Goal: Transaction & Acquisition: Purchase product/service

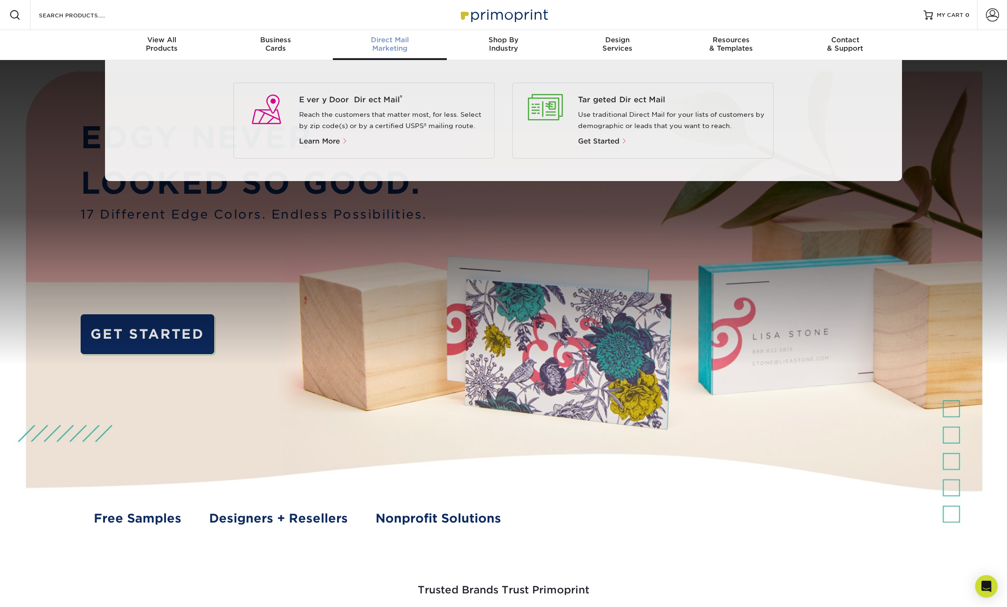
click at [393, 49] on div "Direct Mail Marketing" at bounding box center [390, 44] width 114 height 17
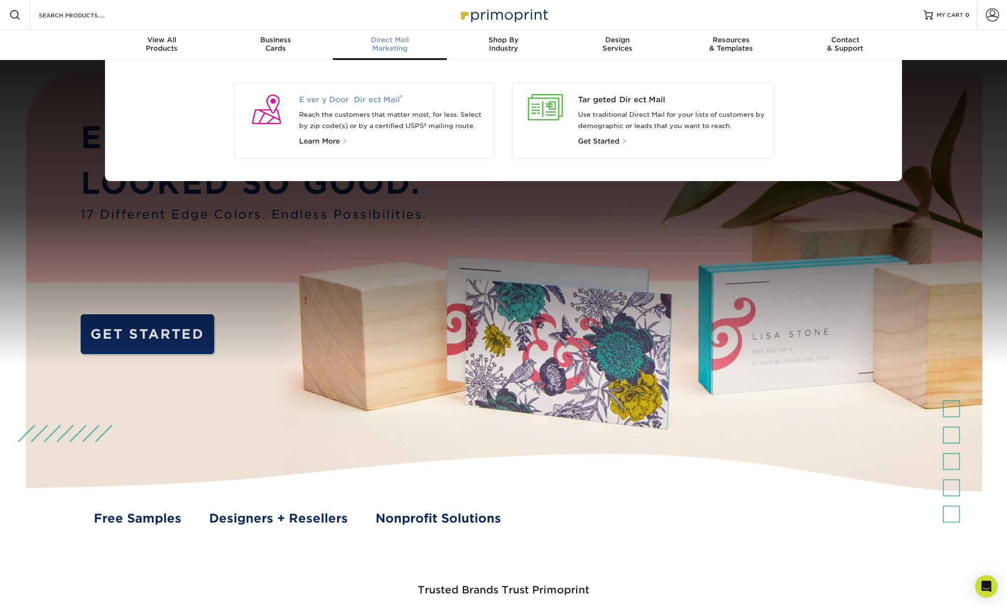
click at [364, 101] on span "Every Door Direct Mail ®" at bounding box center [393, 99] width 188 height 11
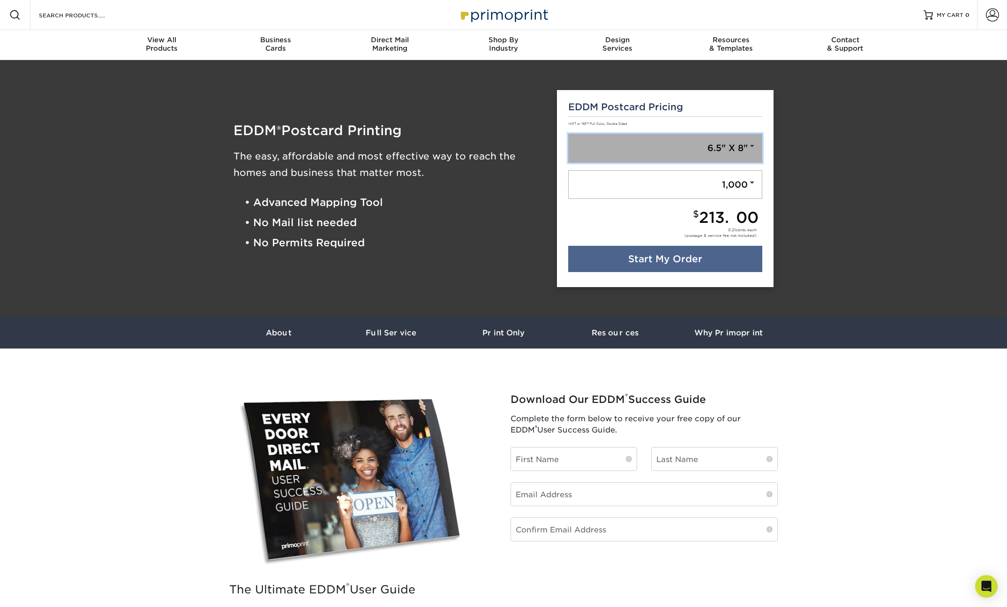
click at [720, 149] on link "6.5" X 8"" at bounding box center [665, 148] width 195 height 29
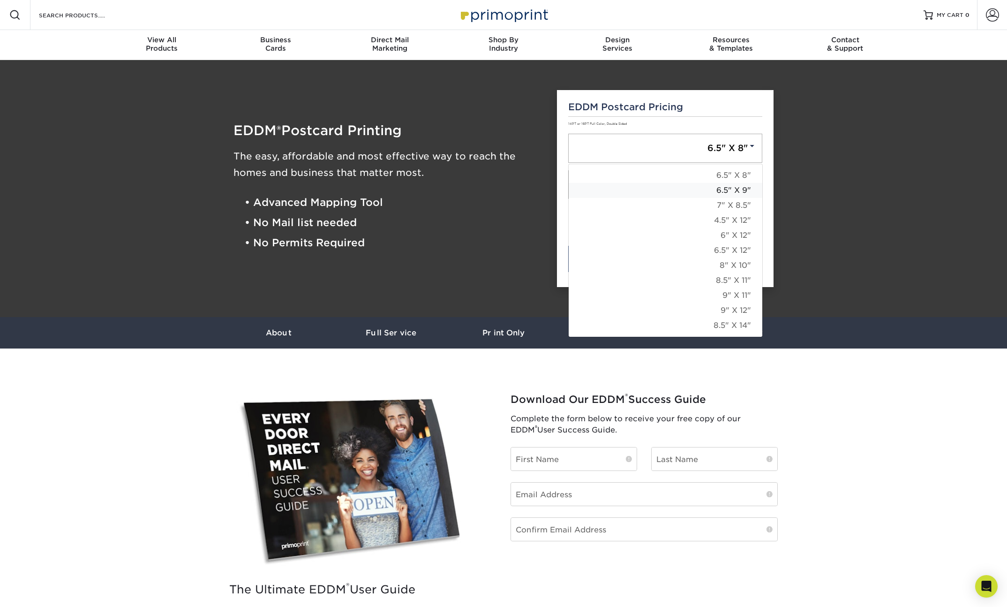
click at [716, 189] on link "6.5" X 9"" at bounding box center [666, 190] width 194 height 15
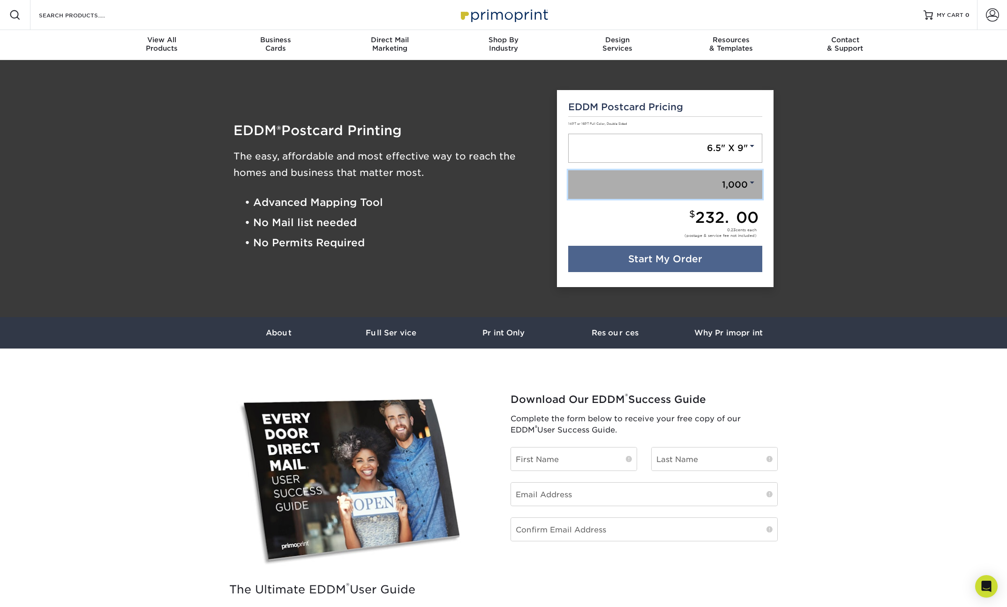
click at [724, 172] on link "1,000" at bounding box center [665, 184] width 195 height 29
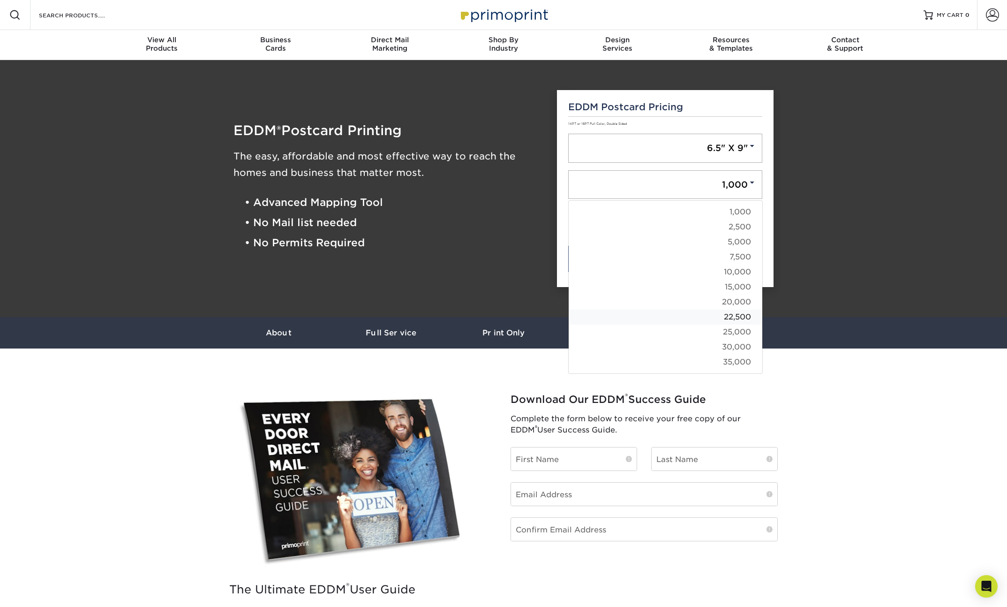
click at [731, 323] on link "22,500" at bounding box center [666, 317] width 194 height 15
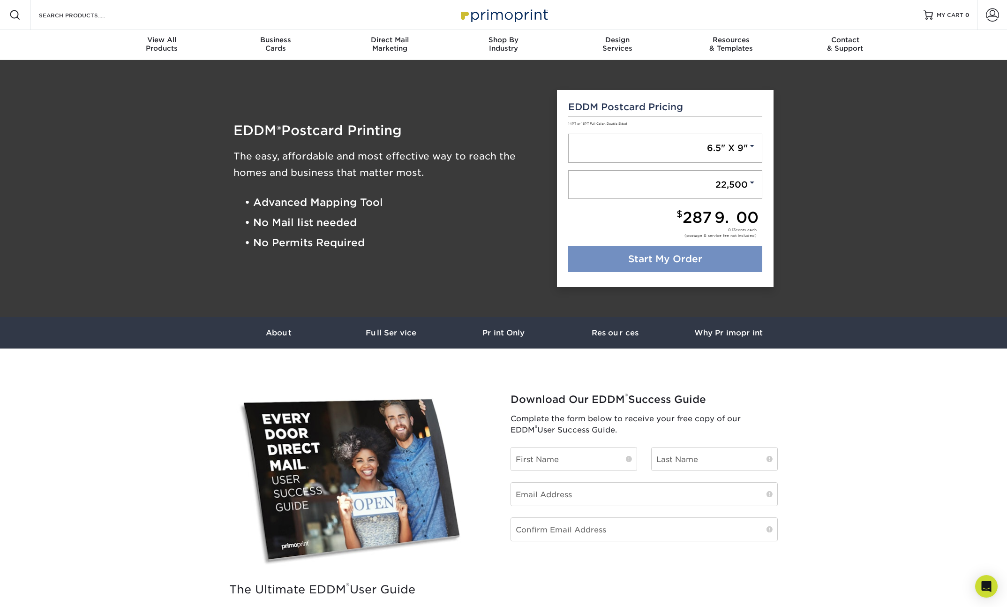
click at [721, 250] on link "Start My Order" at bounding box center [665, 259] width 195 height 26
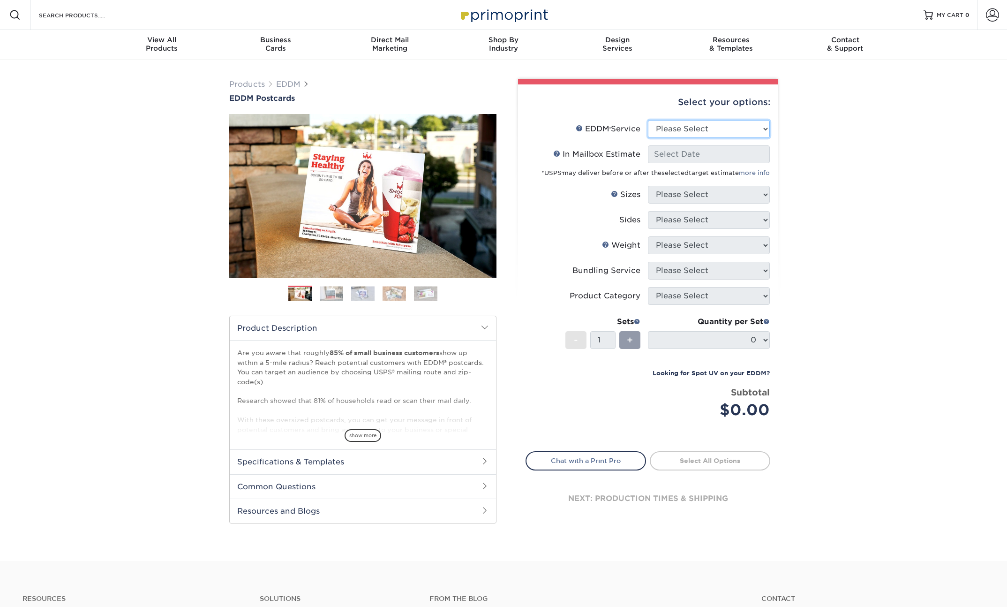
click at [725, 130] on select "Please Select Full Service Print Only" at bounding box center [709, 129] width 122 height 18
select select "full_service"
click at [648, 120] on select "Please Select Full Service Print Only" at bounding box center [709, 129] width 122 height 18
select select "-1"
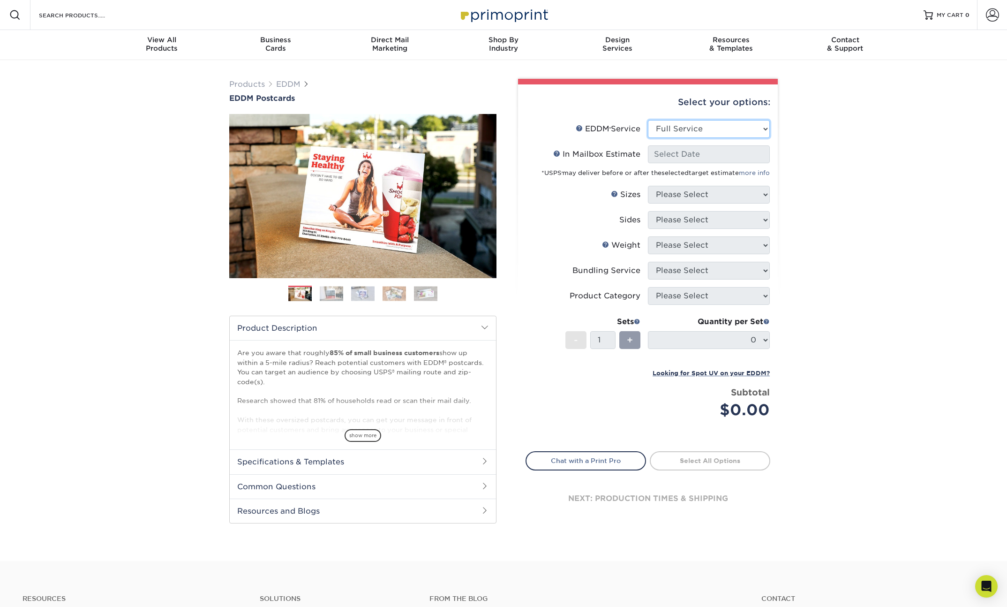
select select "-1"
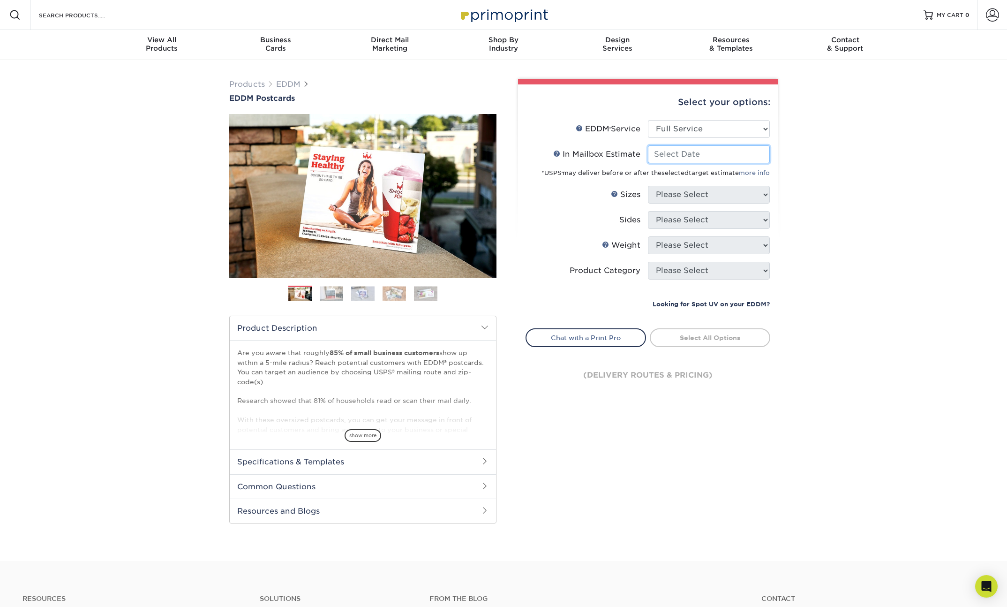
click at [717, 153] on input "In Mailbox Estimate Help In Mailbox Estimate" at bounding box center [709, 154] width 122 height 18
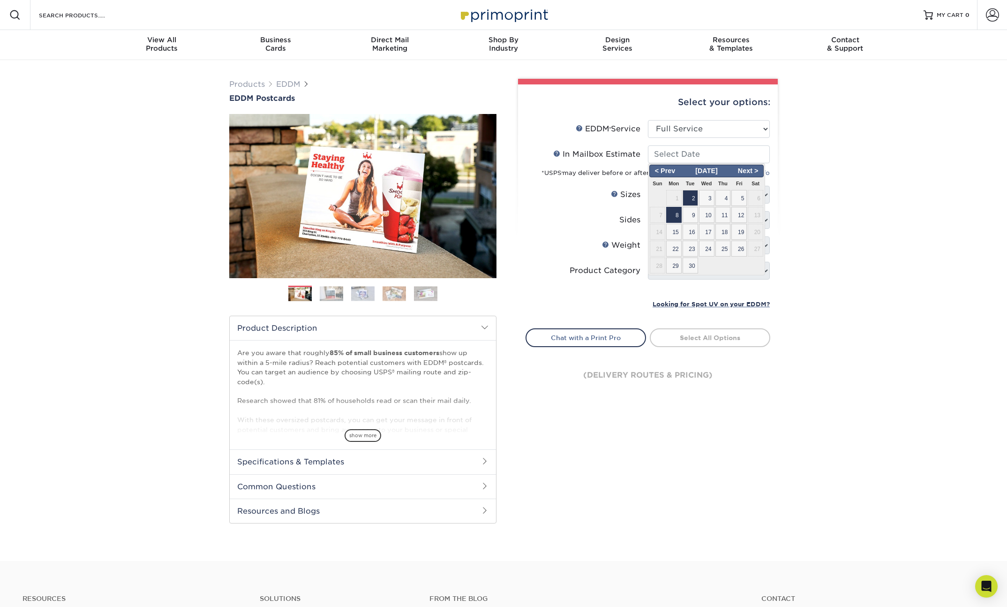
click at [674, 217] on span "8" at bounding box center [673, 215] width 15 height 16
type input "[DATE]"
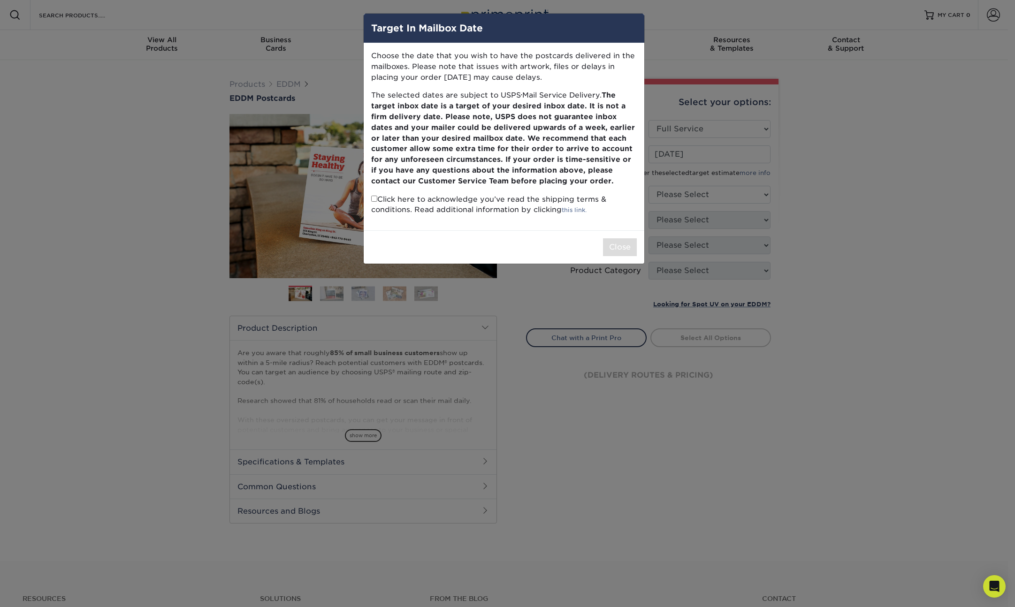
click at [709, 159] on div "Target In Mailbox Date Choose the date that you wish to have the postcards deli…" at bounding box center [507, 303] width 1015 height 607
click at [377, 203] on p "Click here to acknowledge you’ve read the shipping terms & conditions. Read add…" at bounding box center [503, 205] width 265 height 22
click at [375, 200] on input "checkbox" at bounding box center [374, 199] width 6 height 6
checkbox input "true"
click at [611, 247] on button "Close" at bounding box center [620, 247] width 34 height 18
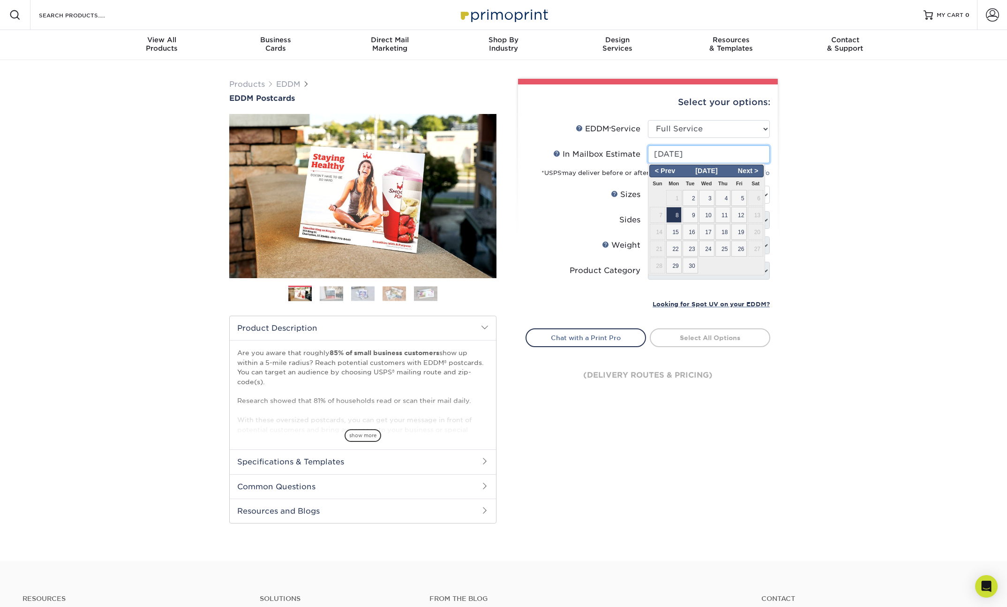
click at [735, 154] on input "[DATE]" at bounding box center [709, 154] width 122 height 18
